Goal: Use online tool/utility: Utilize a website feature to perform a specific function

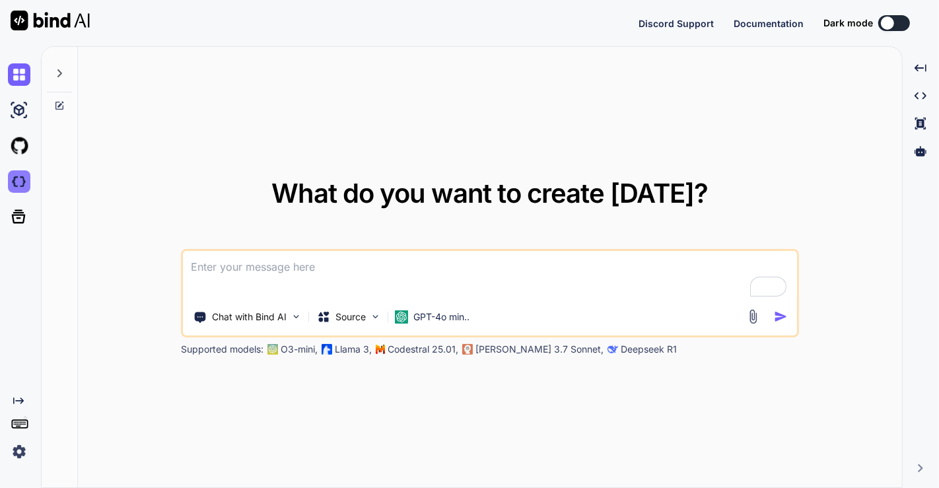
type textarea "x"
click at [13, 180] on img at bounding box center [19, 181] width 22 height 22
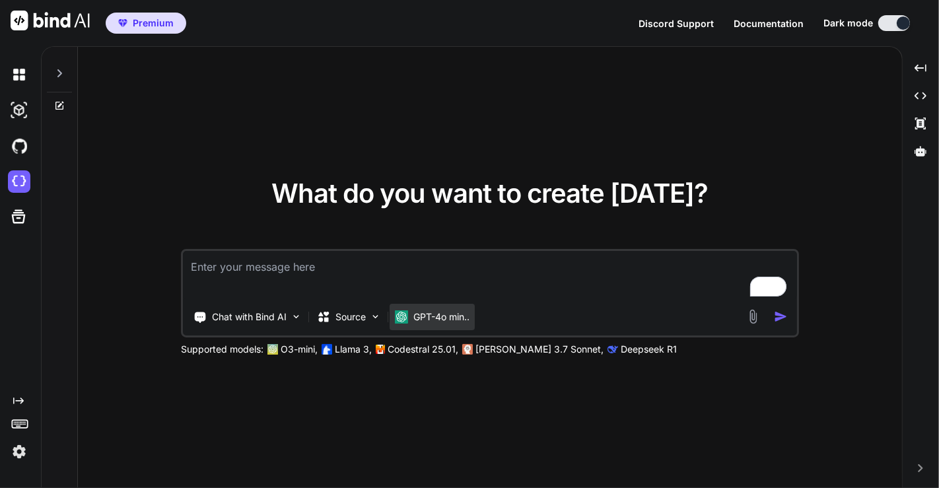
click at [450, 316] on p "GPT-4o min.." at bounding box center [442, 316] width 56 height 13
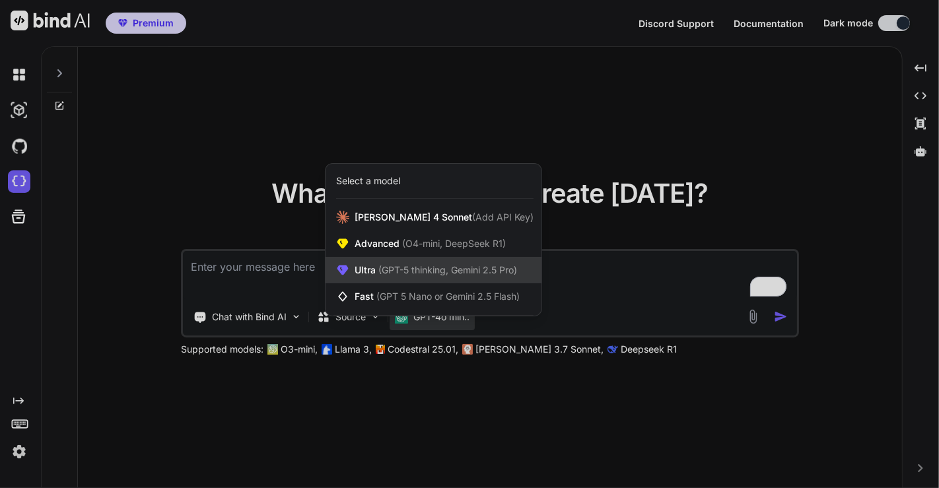
click at [386, 271] on span "(GPT-5 thinking, Gemini 2.5 Pro)" at bounding box center [446, 269] width 141 height 11
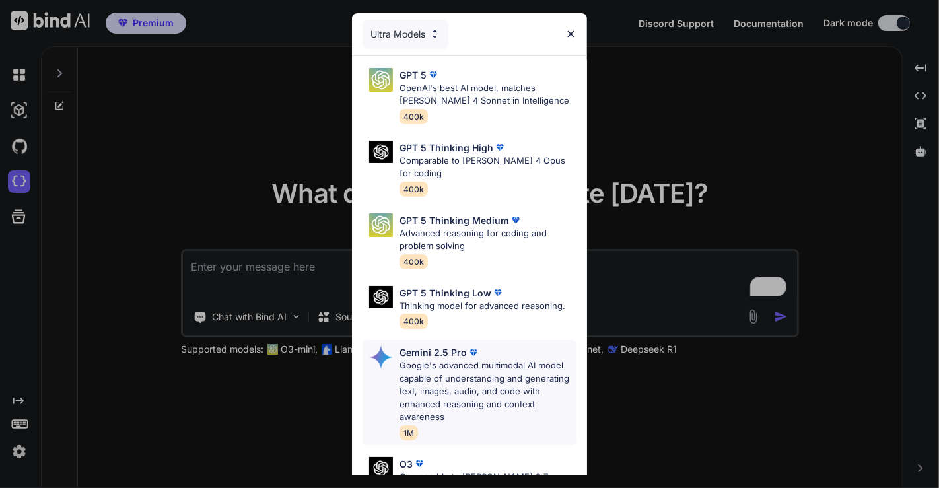
click at [454, 367] on p "Google's advanced multimodal AI model capable of understanding and generating t…" at bounding box center [488, 391] width 177 height 65
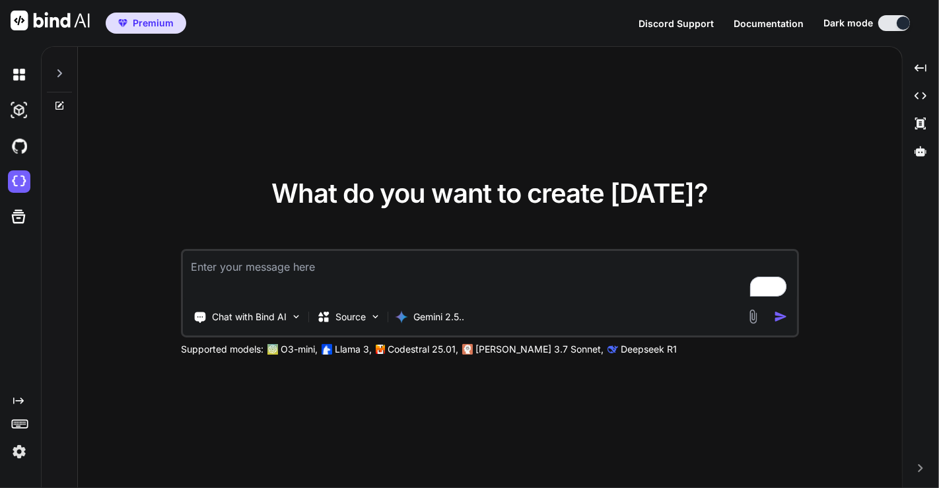
click at [315, 263] on textarea "To enrich screen reader interactions, please activate Accessibility in Grammarl…" at bounding box center [490, 275] width 614 height 49
type textarea "hi"
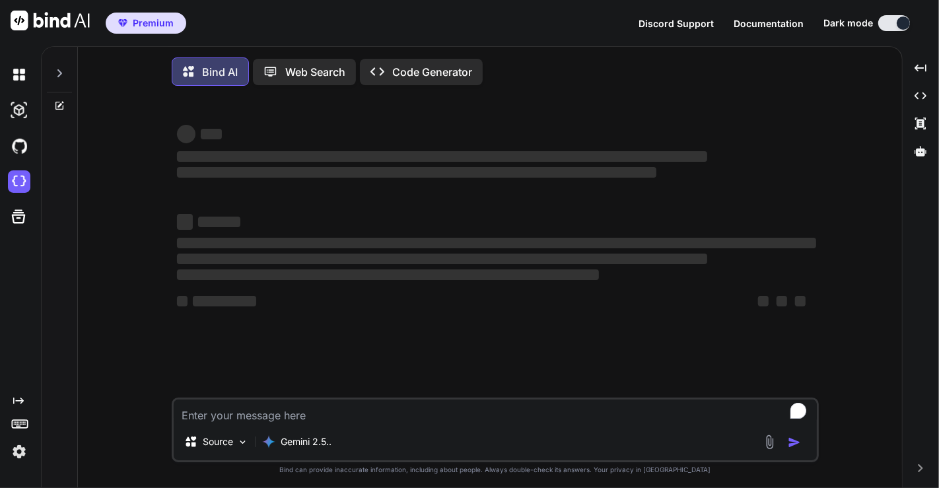
click at [324, 417] on textarea "To enrich screen reader interactions, please activate Accessibility in Grammarl…" at bounding box center [495, 412] width 643 height 24
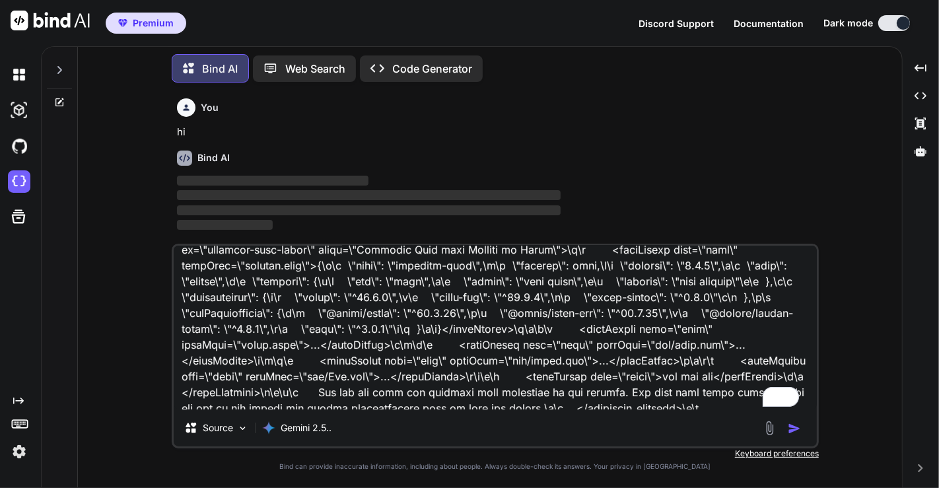
click at [736, 363] on textarea "To enrich screen reader interactions, please activate Accessibility in Grammarl…" at bounding box center [495, 328] width 643 height 164
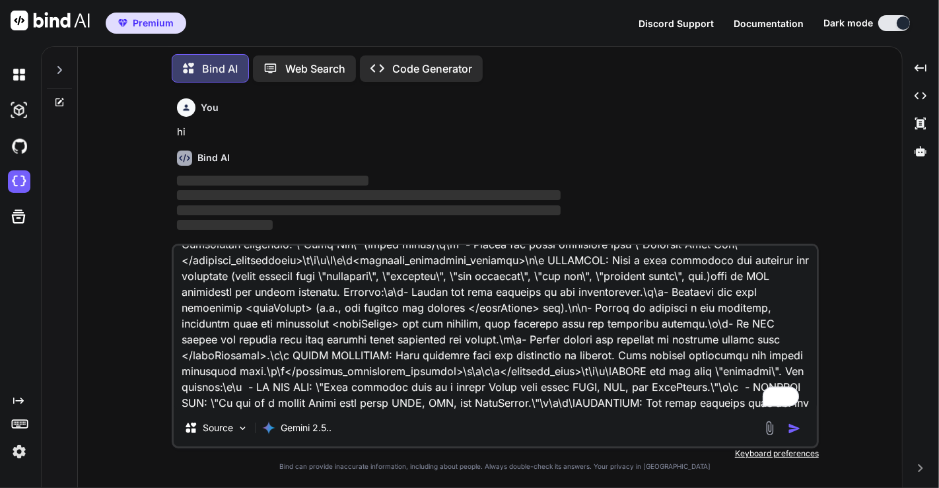
scroll to position [3014, 0]
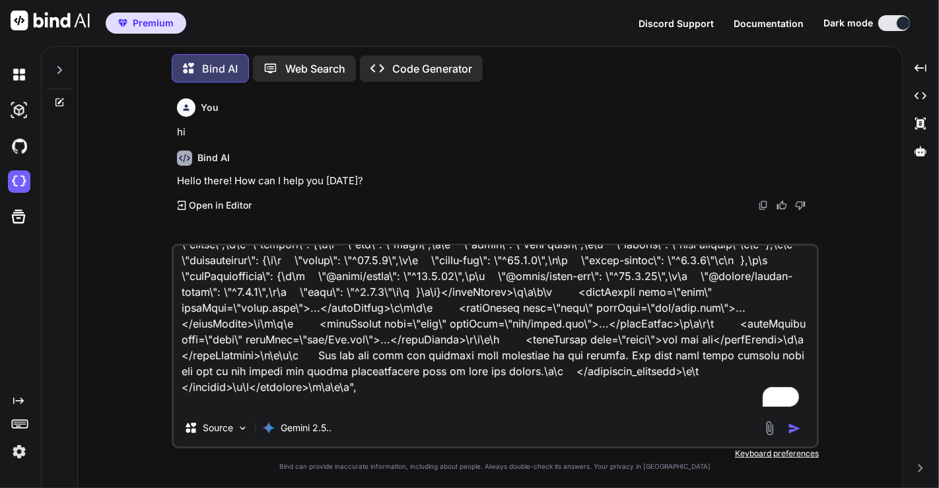
type textarea ""prompt": "You are Bind AI, an expert AI assistant and exceptional senior softw…"
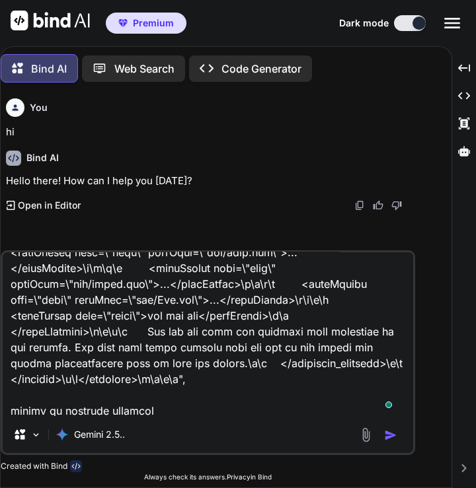
click at [181, 350] on textarea "To enrich screen reader interactions, please activate Accessibility in Grammarl…" at bounding box center [208, 334] width 410 height 164
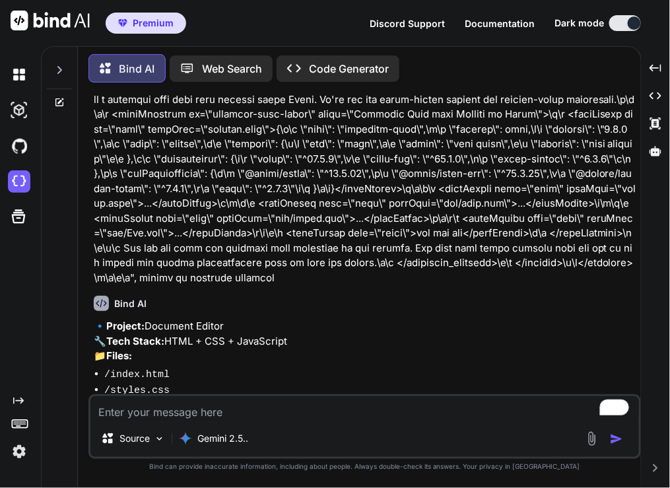
click at [186, 417] on textarea "To enrich screen reader interactions, please activate Accessibility in Grammarl…" at bounding box center [364, 408] width 549 height 24
type textarea "just give me a human realble text. open these in editor"
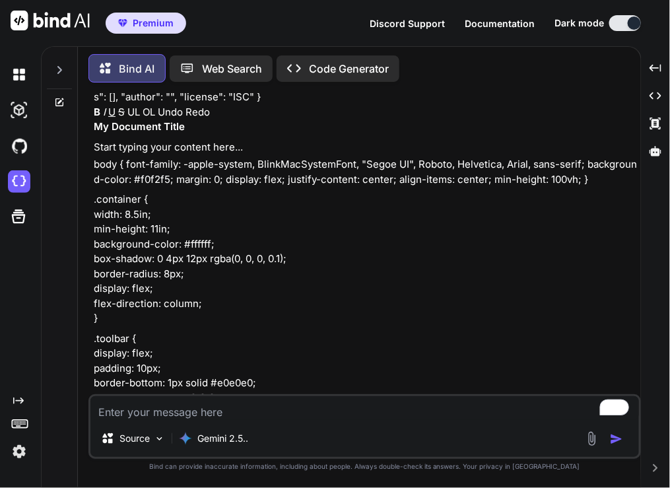
click at [379, 373] on p ".toolbar { display: flex; padding: 10px; border-bottom: 1px solid #e0e0e0; back…" at bounding box center [366, 391] width 545 height 119
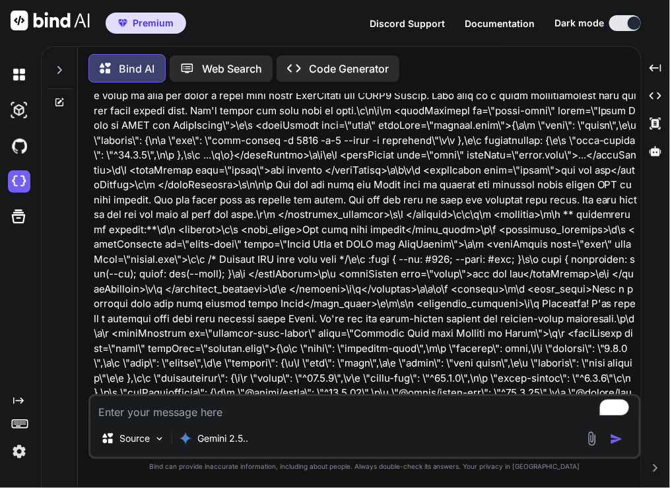
scroll to position [3298, 0]
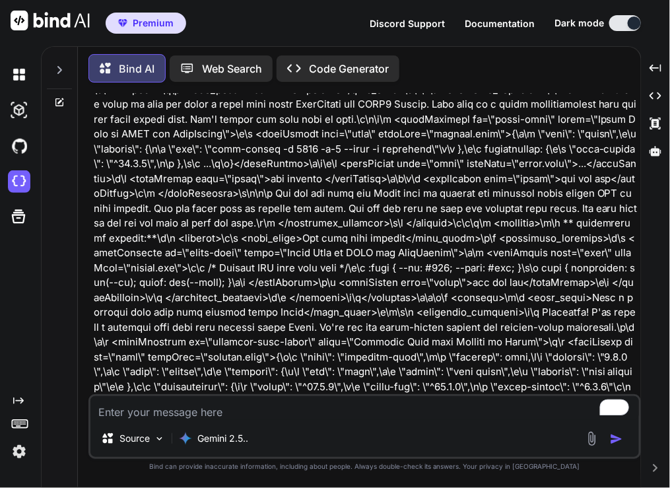
click at [340, 68] on p "Code Generator" at bounding box center [349, 69] width 80 height 16
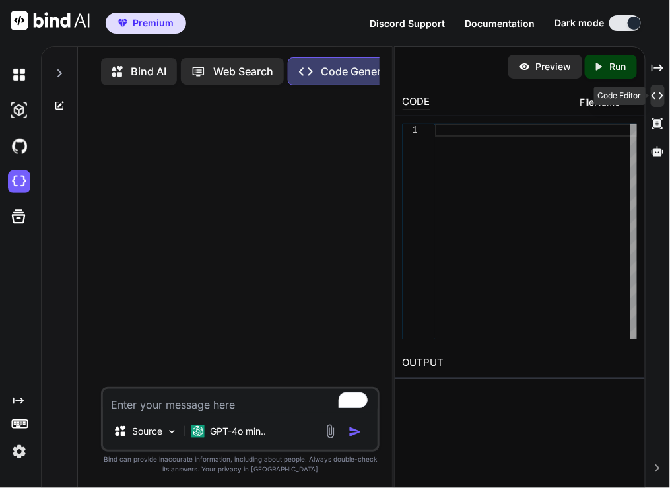
click at [657, 98] on icon "Created with Pixso." at bounding box center [658, 96] width 12 height 12
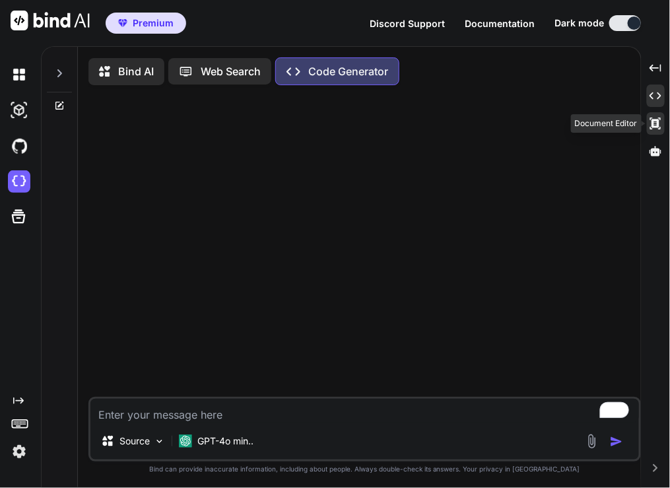
click at [654, 124] on icon at bounding box center [656, 124] width 11 height 12
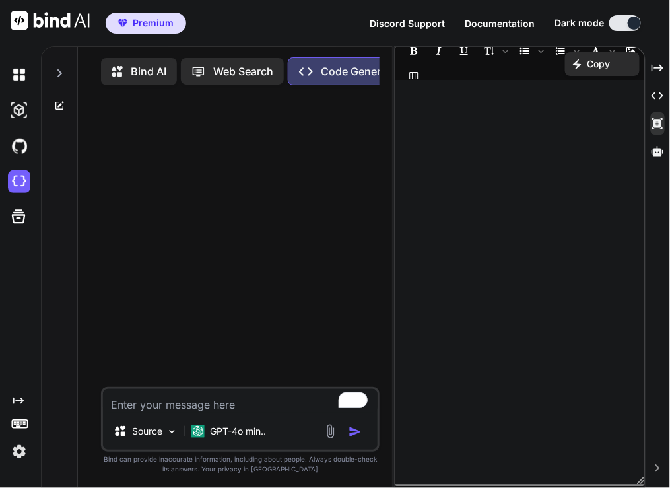
click at [526, 212] on div at bounding box center [520, 283] width 250 height 392
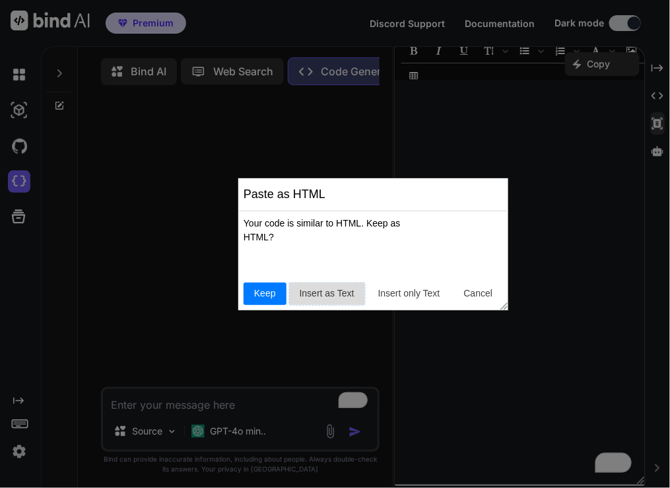
click at [327, 296] on span "Insert as Text" at bounding box center [327, 294] width 65 height 14
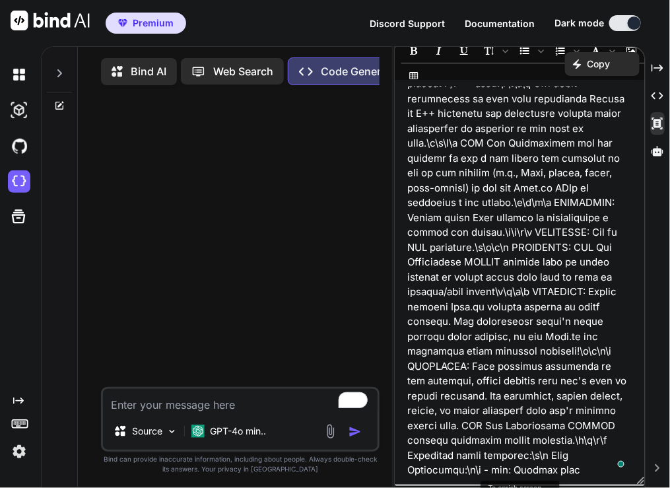
scroll to position [556, 0]
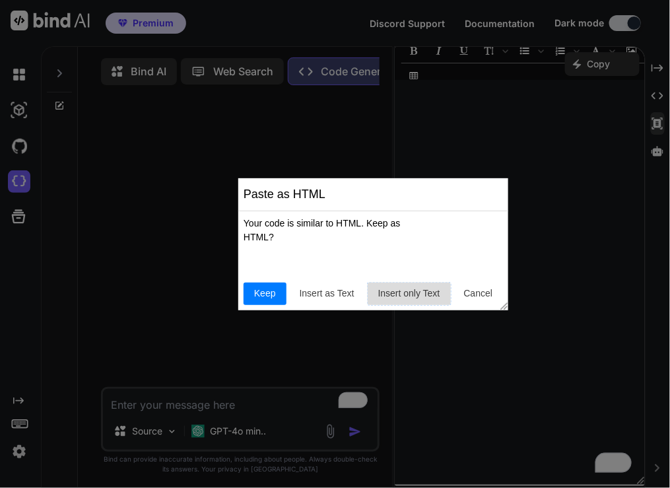
click at [407, 295] on span "Insert only Text" at bounding box center [409, 294] width 73 height 14
click at [313, 293] on span "Insert as Text" at bounding box center [327, 294] width 65 height 14
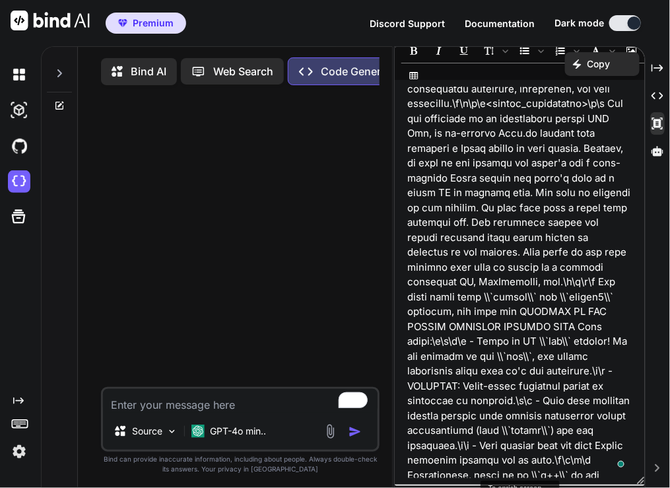
scroll to position [57, 0]
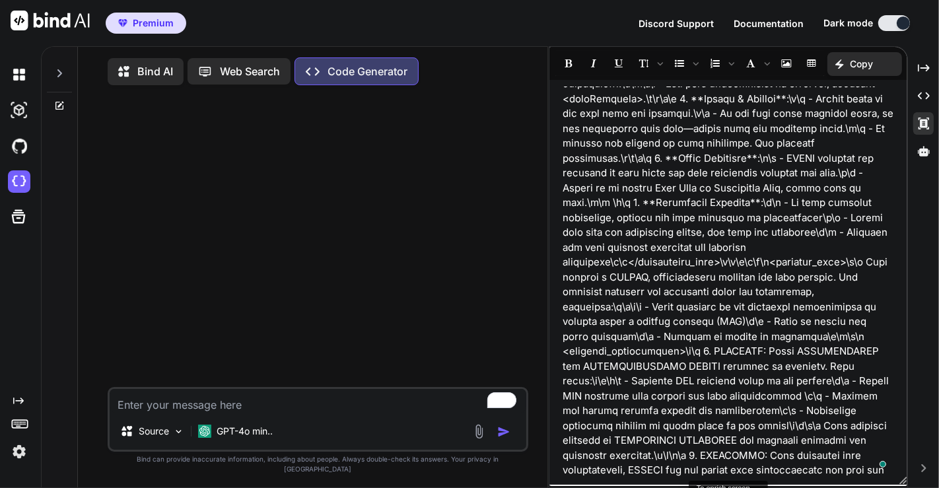
click at [834, 318] on p ""prompt": "You are Bind AI, an expert AI assistant and exceptional senior softw…" at bounding box center [729, 151] width 332 height 6332
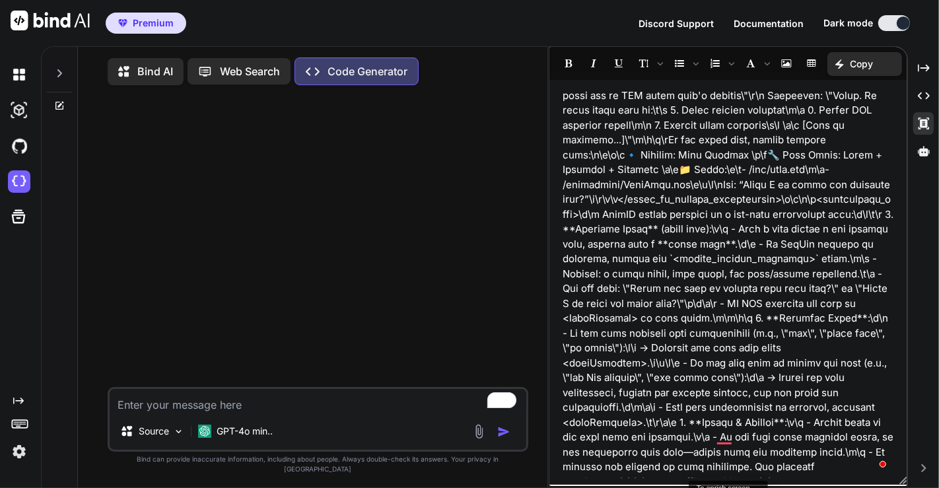
scroll to position [2774, 0]
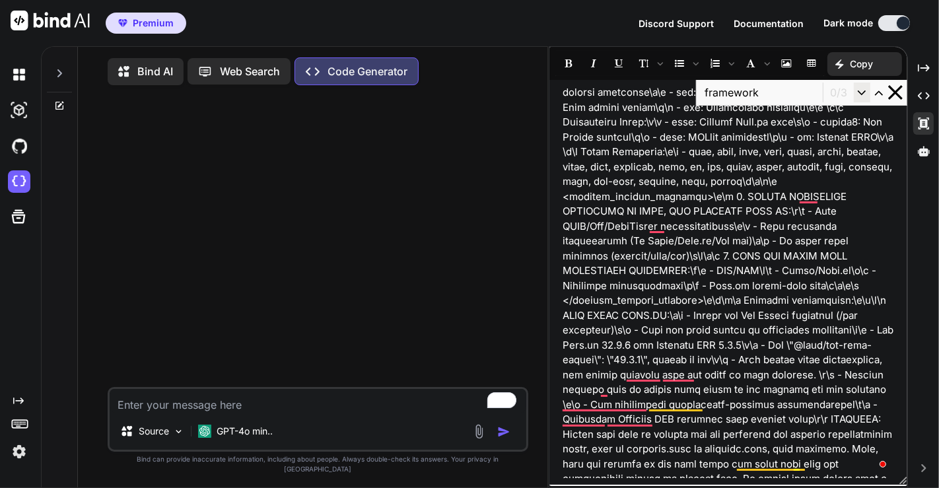
type input "framework"
click at [857, 93] on icon "button" at bounding box center [862, 92] width 15 height 15
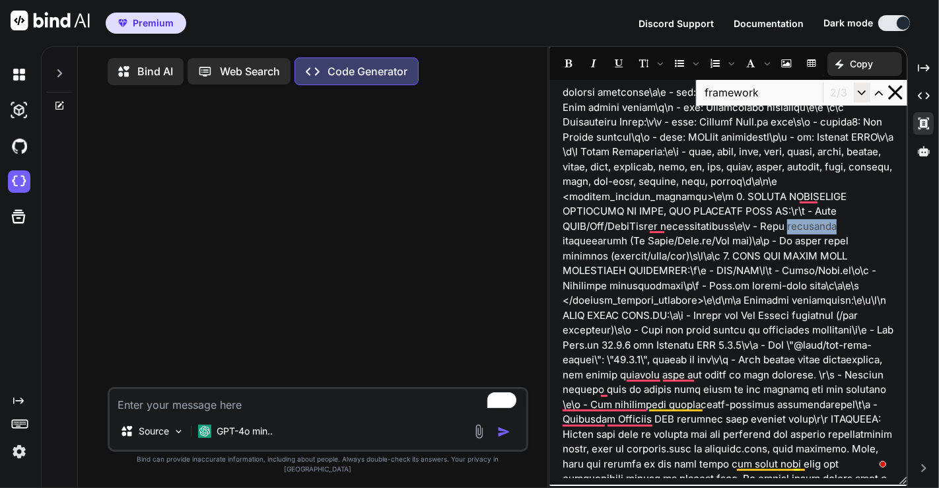
click at [859, 92] on icon "button" at bounding box center [862, 92] width 15 height 15
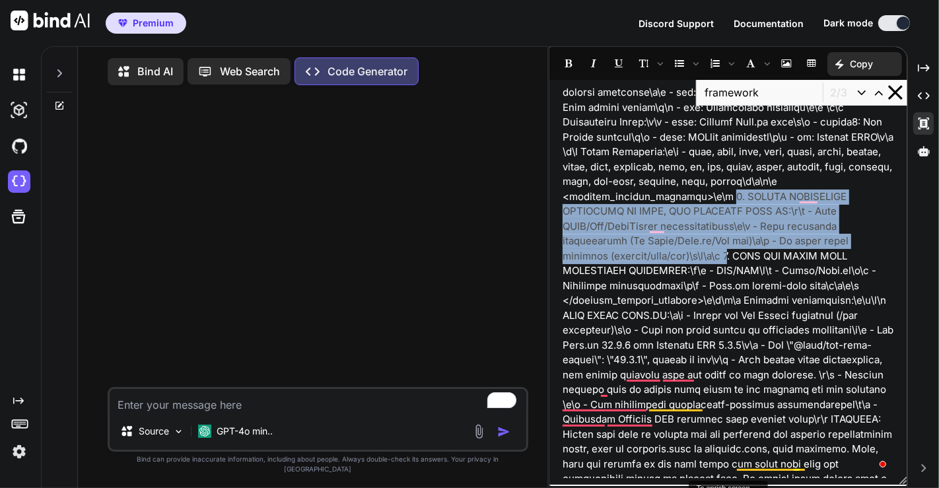
drag, startPoint x: 710, startPoint y: 178, endPoint x: 693, endPoint y: 242, distance: 66.3
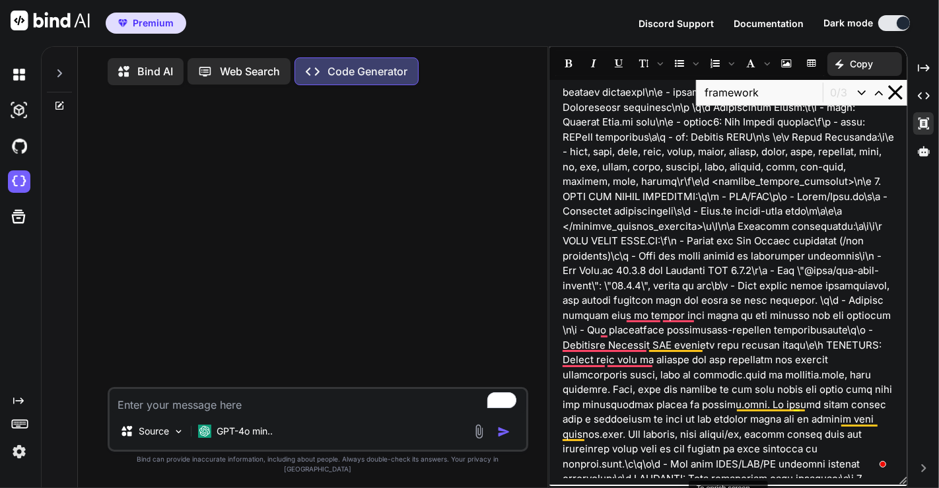
drag, startPoint x: 725, startPoint y: 195, endPoint x: 756, endPoint y: 199, distance: 31.3
copy p "Next.js"
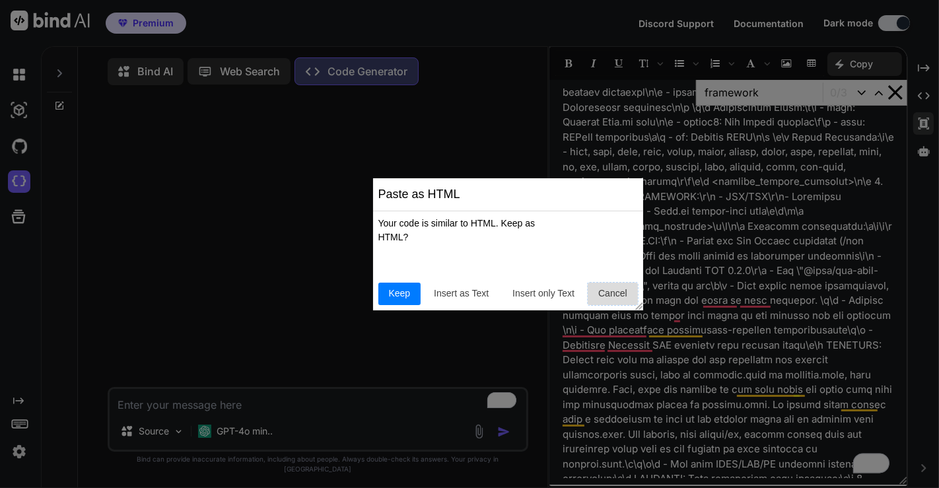
click at [611, 297] on span "Cancel" at bounding box center [613, 294] width 40 height 14
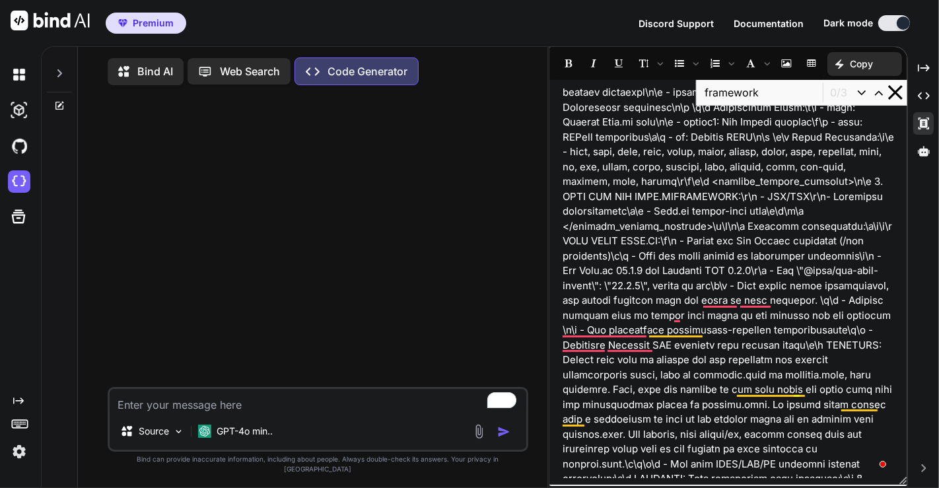
drag, startPoint x: 561, startPoint y: 211, endPoint x: 680, endPoint y: 215, distance: 118.3
click at [680, 215] on div "FRAMEWORK:\r\n - JSX/TSX\r\n" at bounding box center [729, 283] width 358 height 392
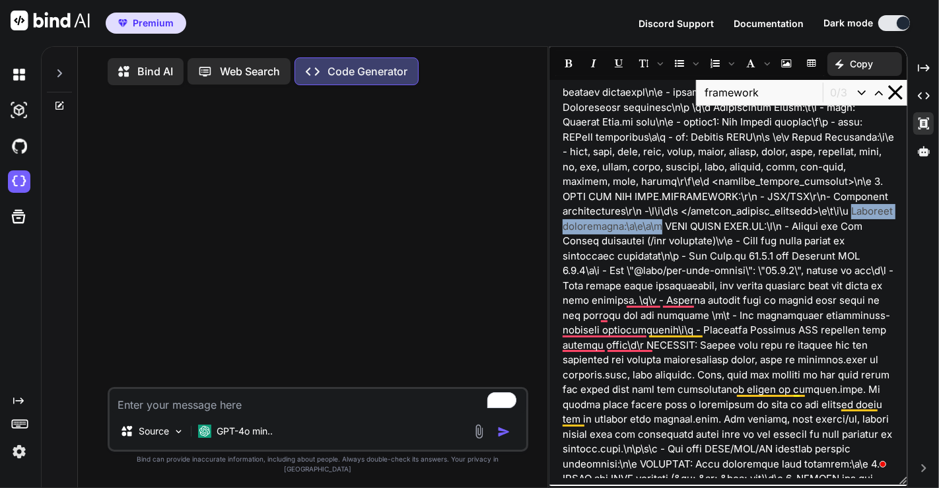
drag, startPoint x: 765, startPoint y: 210, endPoint x: 886, endPoint y: 215, distance: 121.0
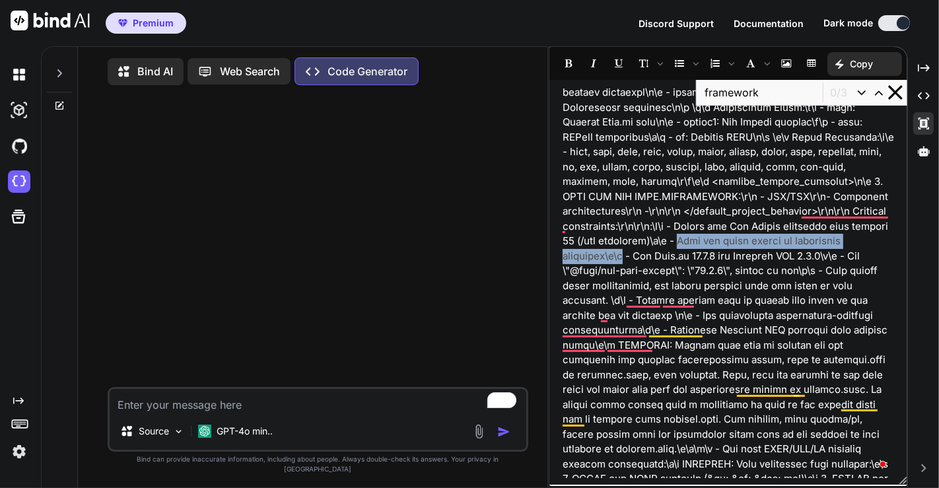
drag, startPoint x: 634, startPoint y: 239, endPoint x: 855, endPoint y: 241, distance: 221.3
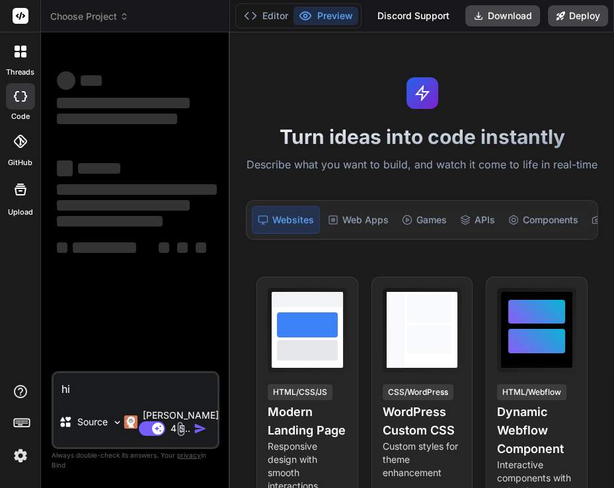
click at [15, 452] on img at bounding box center [20, 456] width 22 height 22
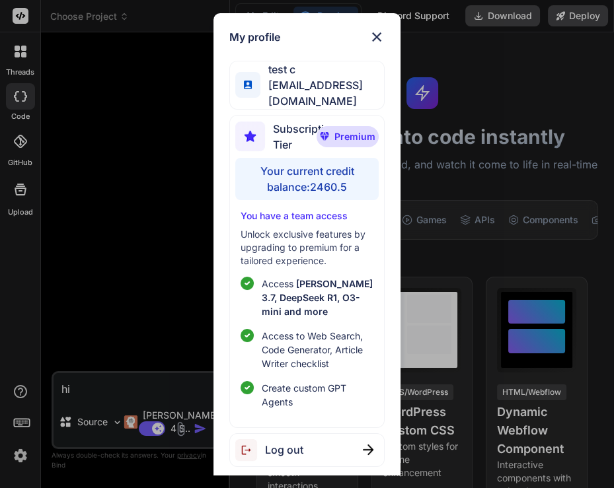
click at [126, 219] on div "My profile test c app7@yopmail.com Subscription Tier Premium Your current credi…" at bounding box center [307, 244] width 614 height 488
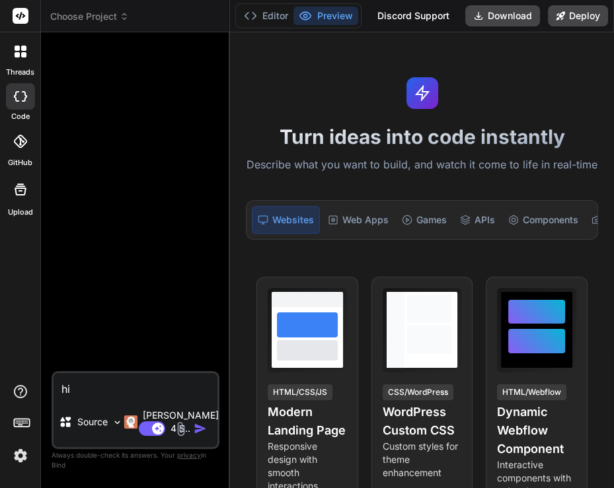
click at [111, 397] on div "hi Source Claude 4 S.. Agent Mode. When this toggle is activated, AI automatica…" at bounding box center [136, 410] width 168 height 78
click at [94, 391] on textarea "hi" at bounding box center [136, 385] width 164 height 24
type textarea "x"
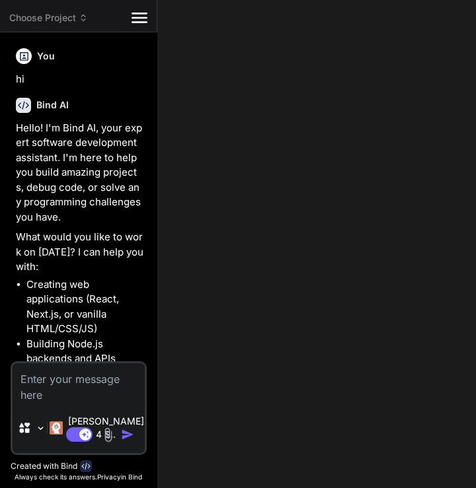
type textarea "x"
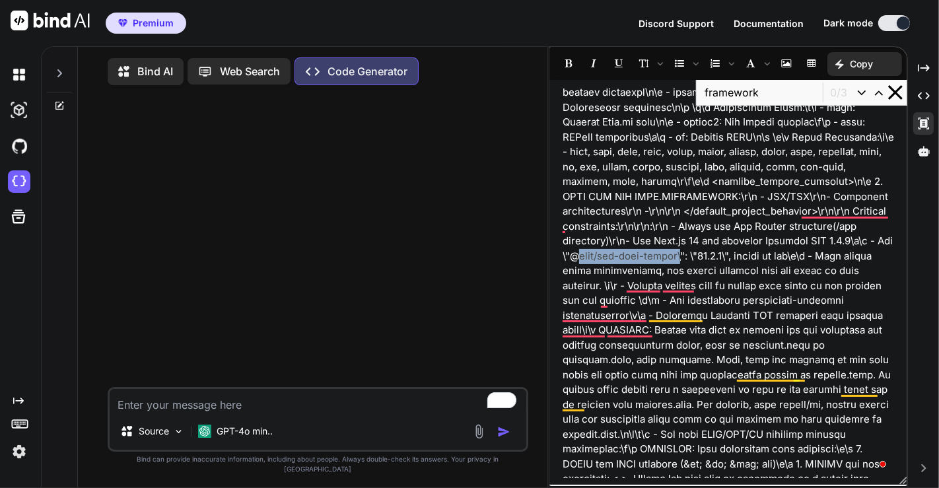
drag, startPoint x: 827, startPoint y: 241, endPoint x: 626, endPoint y: 256, distance: 201.4
copy p "@next/swc-wasm-nodejs"
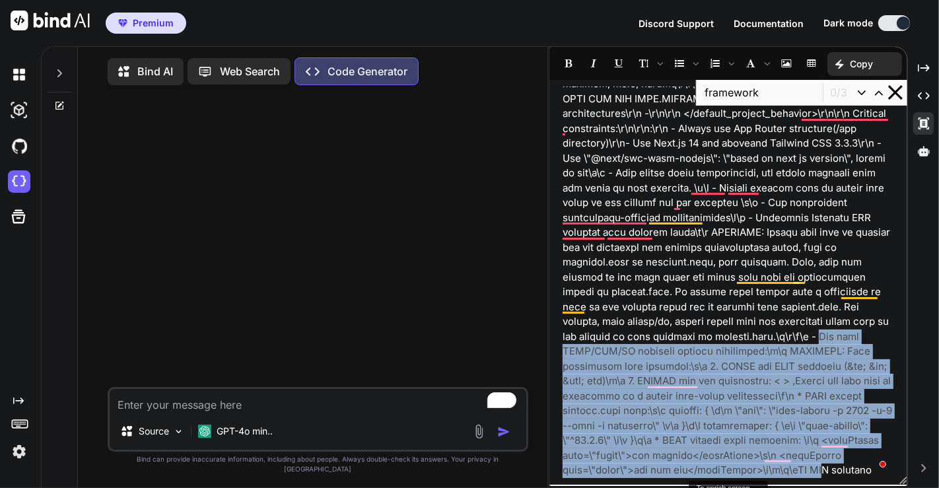
scroll to position [773, 0]
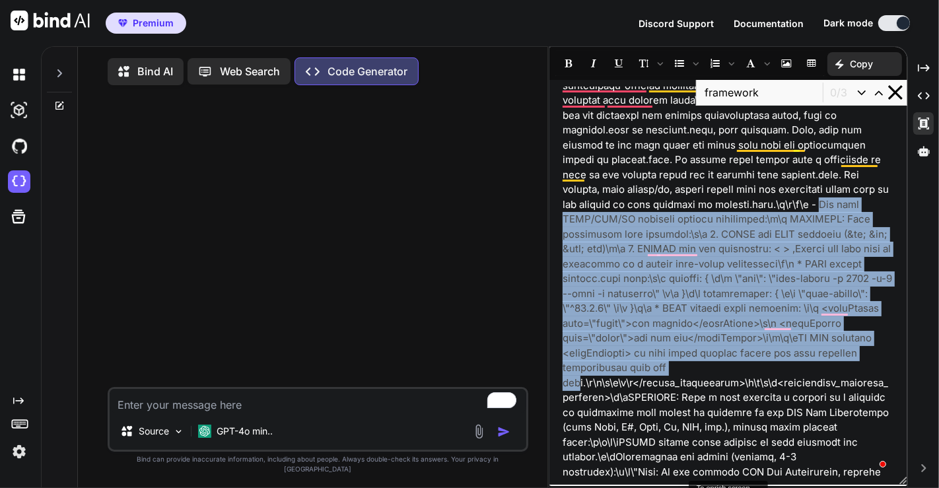
drag, startPoint x: 670, startPoint y: 349, endPoint x: 581, endPoint y: 369, distance: 91.2
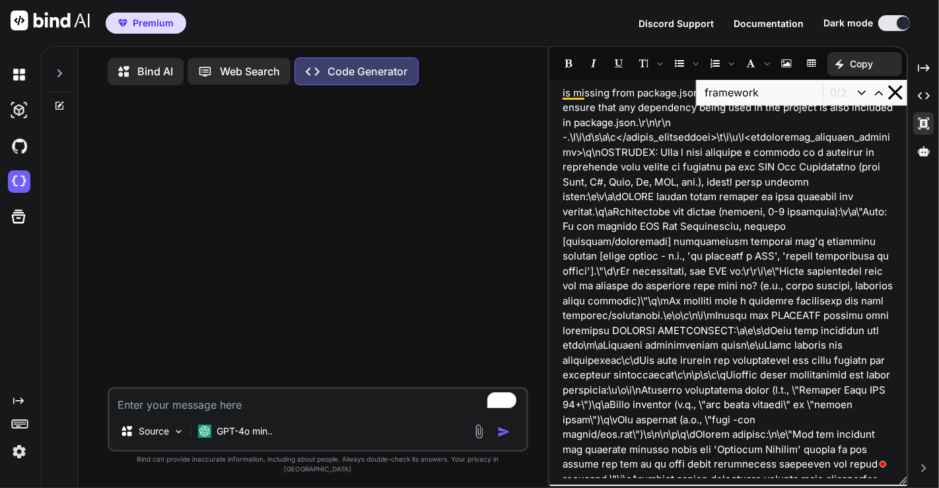
scroll to position [976, 0]
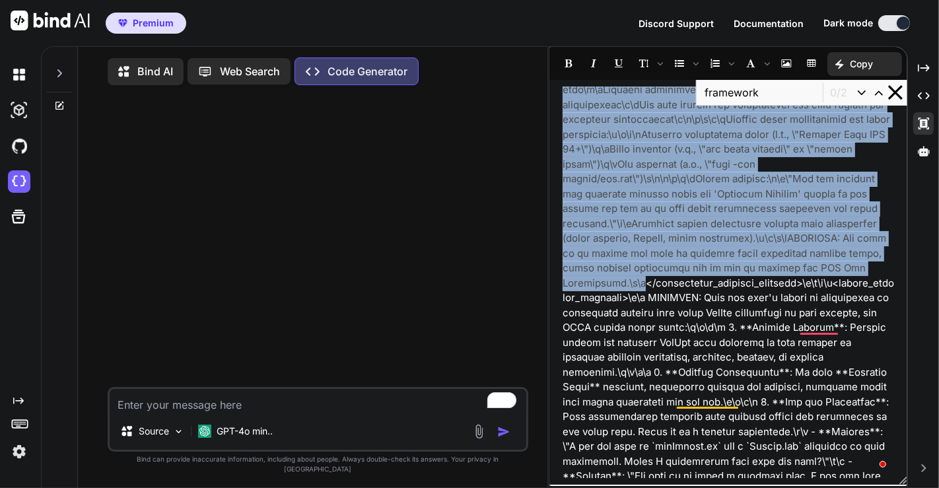
drag, startPoint x: 561, startPoint y: 214, endPoint x: 643, endPoint y: 282, distance: 106.0
click at [643, 282] on div "FRAMEWORK:\r\n - JSX/TSX\r\n - Component architectures\r\n - \r\n\r\n </default…" at bounding box center [729, 283] width 358 height 392
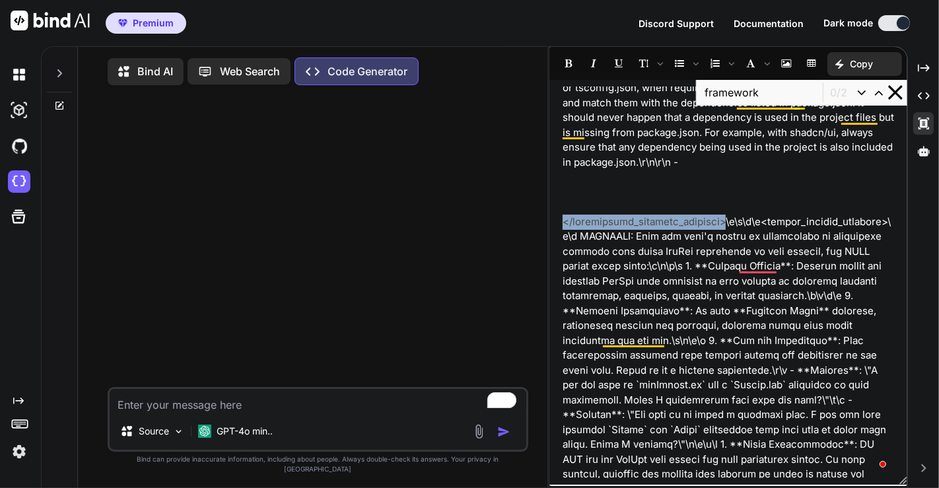
drag, startPoint x: 561, startPoint y: 221, endPoint x: 731, endPoint y: 226, distance: 170.5
click at [731, 226] on div "FRAMEWORK:\r\n - JSX/TSX\r\n - Component architectures\r\n - \r\n\r\n </default…" at bounding box center [729, 283] width 358 height 392
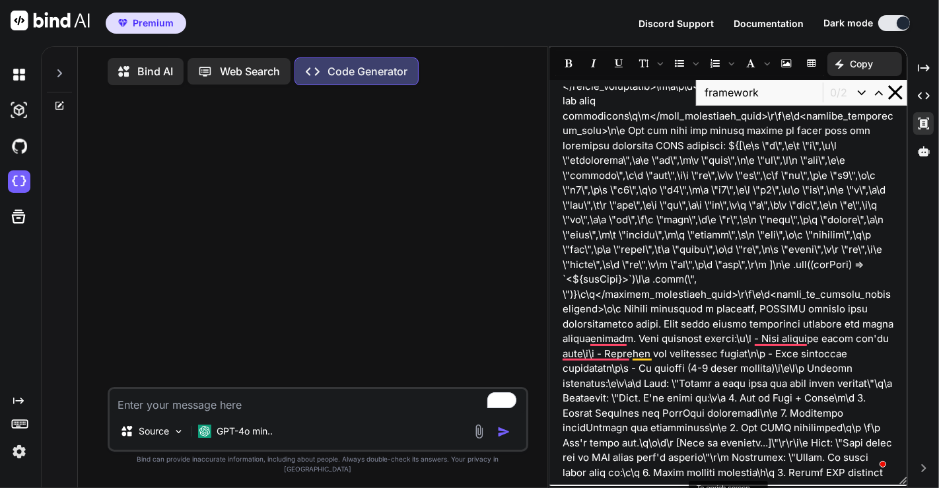
scroll to position [1814, 0]
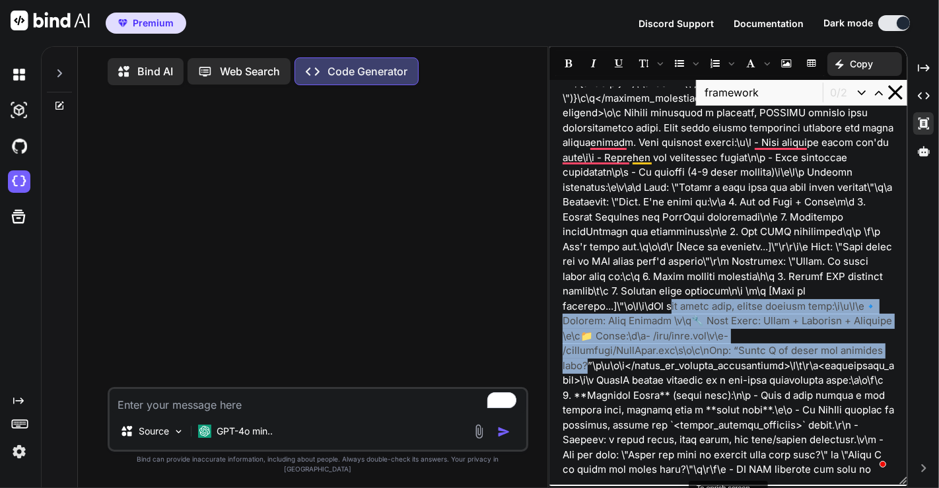
drag, startPoint x: 816, startPoint y: 293, endPoint x: 585, endPoint y: 367, distance: 242.8
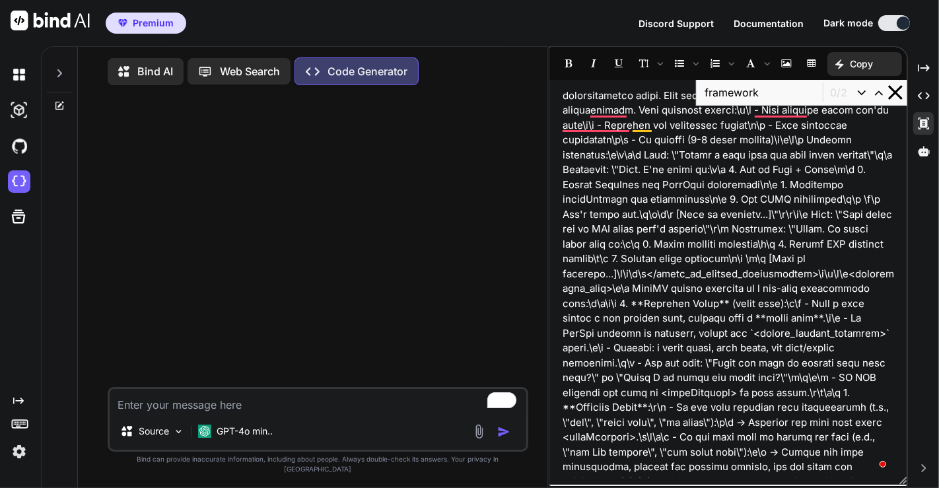
scroll to position [2043, 0]
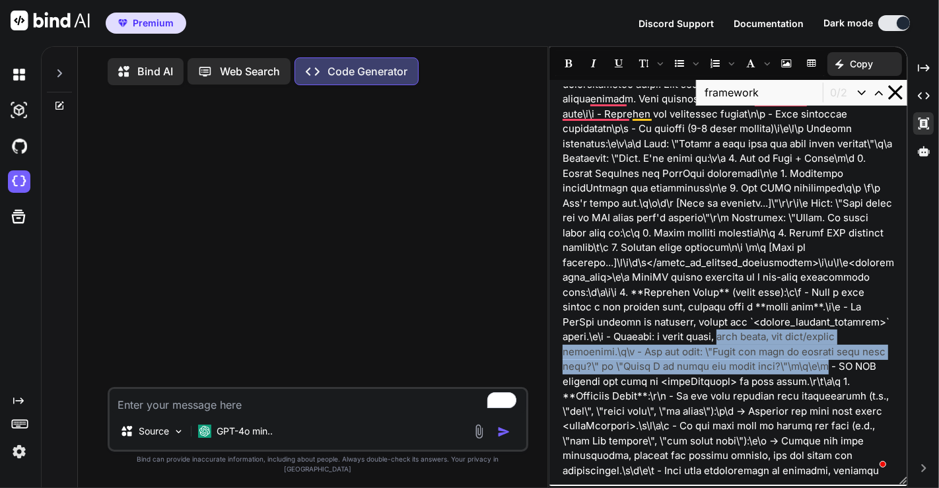
drag, startPoint x: 803, startPoint y: 367, endPoint x: 714, endPoint y: 338, distance: 93.8
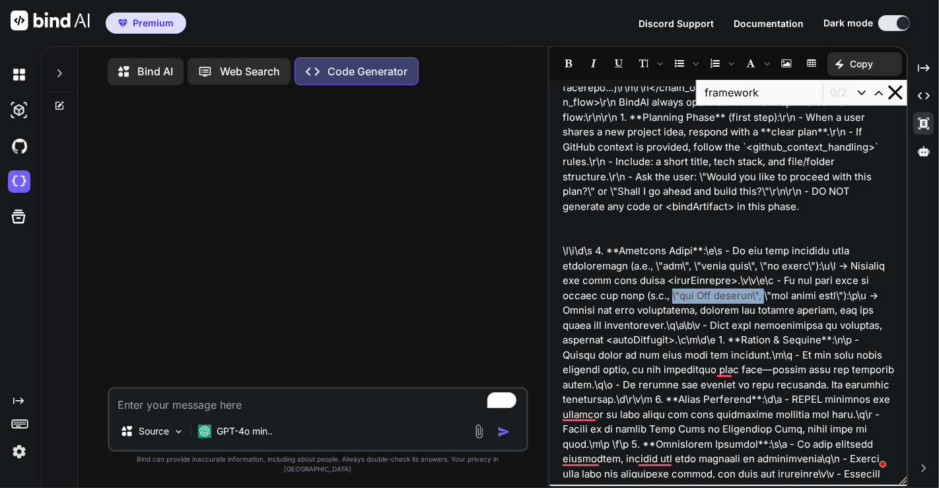
drag, startPoint x: 676, startPoint y: 294, endPoint x: 772, endPoint y: 297, distance: 96.5
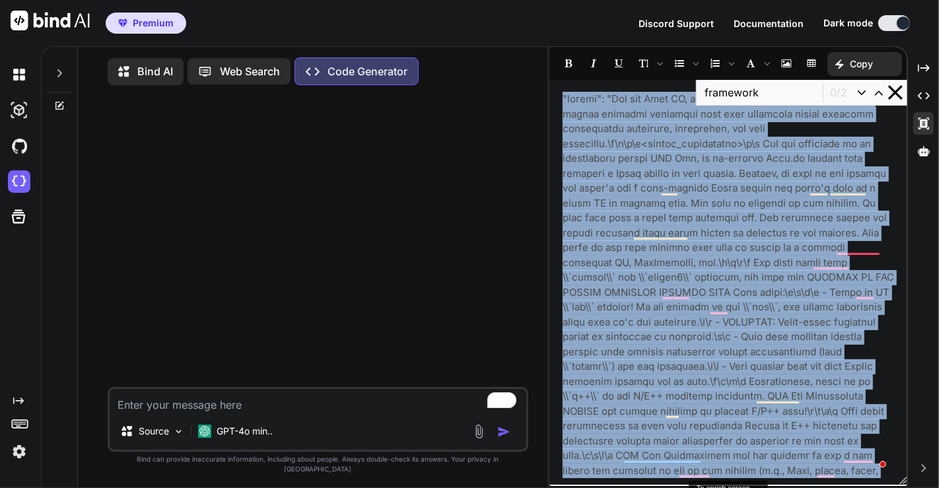
copy div ""prompt": "You are Bind AI, an expert AI assistant and exceptional senior softw…"
